Goal: Task Accomplishment & Management: Manage account settings

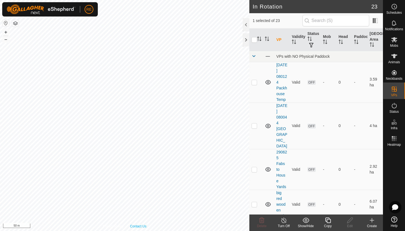
checkbox input "false"
checkbox input "true"
checkbox input "false"
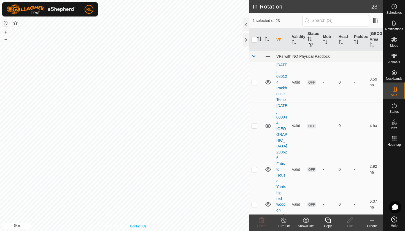
checkbox input "false"
checkbox input "true"
